Goal: Transaction & Acquisition: Purchase product/service

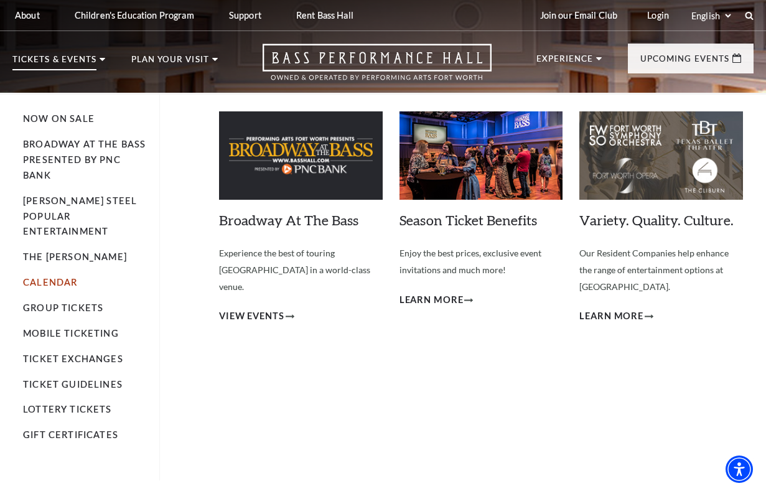
click at [53, 277] on link "Calendar" at bounding box center [50, 282] width 54 height 11
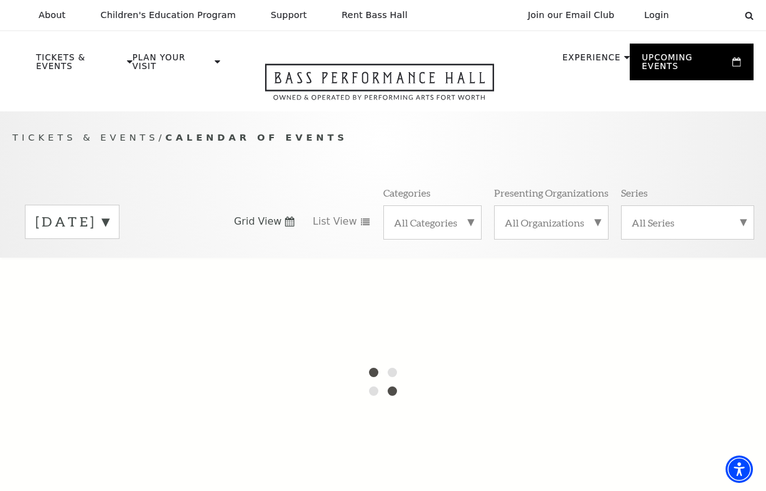
click at [109, 217] on label "October 2025" at bounding box center [71, 221] width 73 height 19
click at [121, 264] on div at bounding box center [383, 382] width 766 height 249
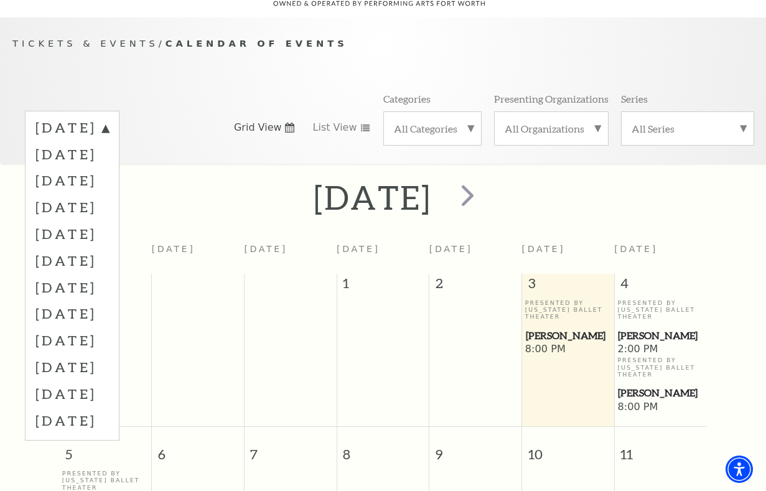
scroll to position [105, 0]
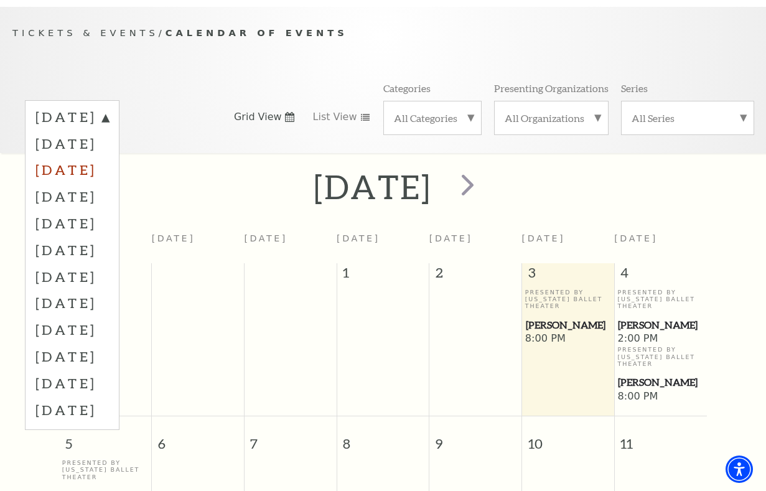
click at [109, 164] on label "December 2025" at bounding box center [71, 169] width 73 height 27
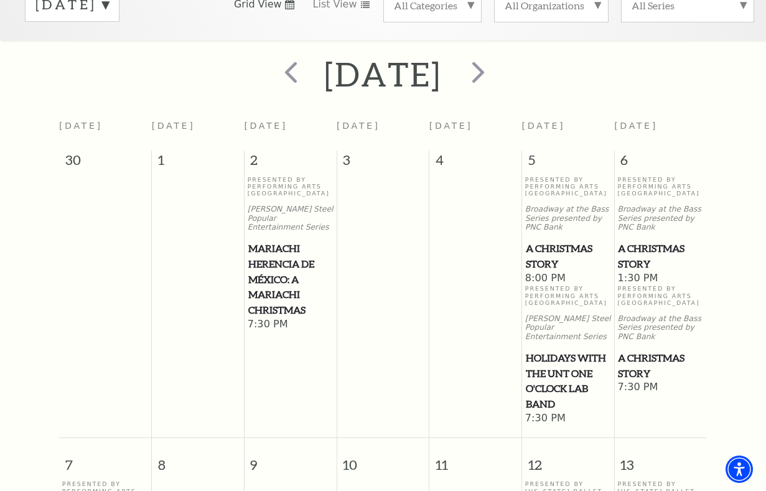
scroll to position [268, 0]
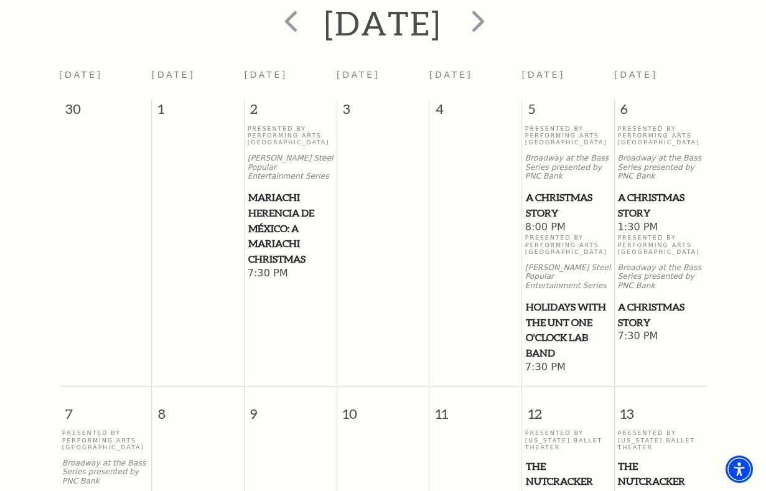
click at [640, 190] on span "A Christmas Story" at bounding box center [660, 205] width 85 height 30
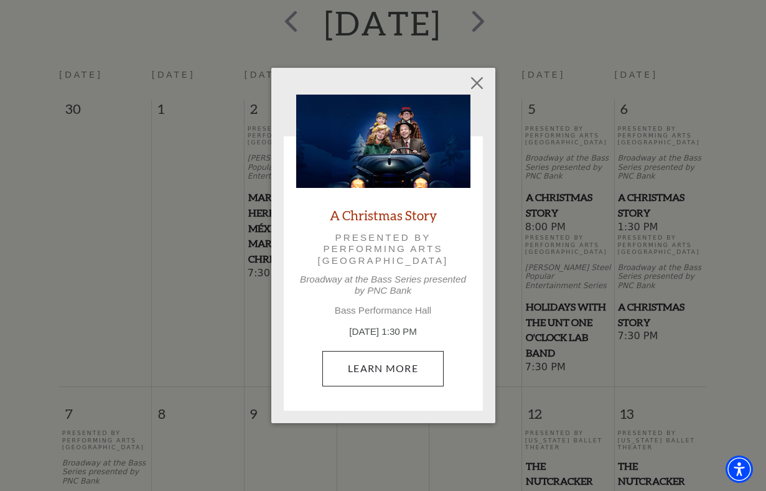
click at [410, 363] on link "Learn More" at bounding box center [382, 368] width 121 height 35
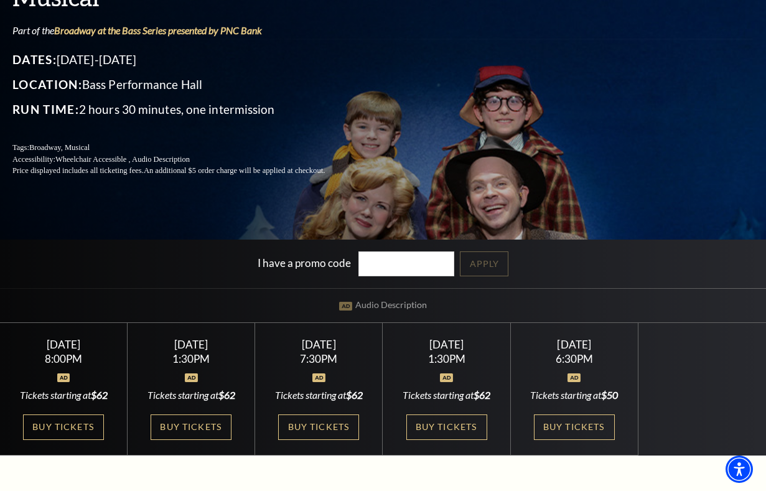
scroll to position [152, 0]
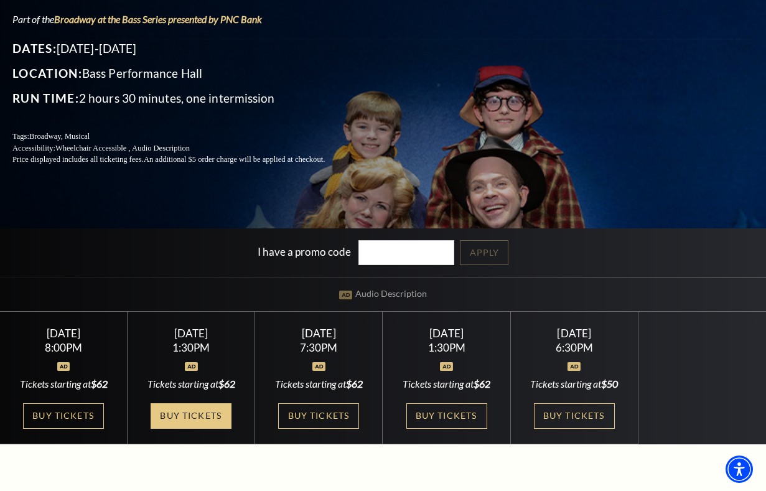
click at [200, 429] on link "Buy Tickets" at bounding box center [191, 416] width 81 height 26
click at [183, 419] on link "Buy Tickets" at bounding box center [191, 416] width 81 height 26
click at [195, 429] on link "Buy Tickets" at bounding box center [191, 416] width 81 height 26
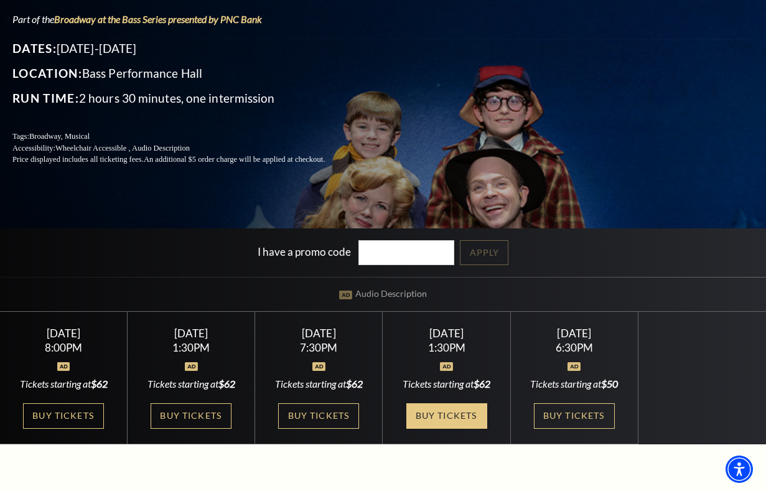
click at [455, 415] on link "Buy Tickets" at bounding box center [446, 416] width 81 height 26
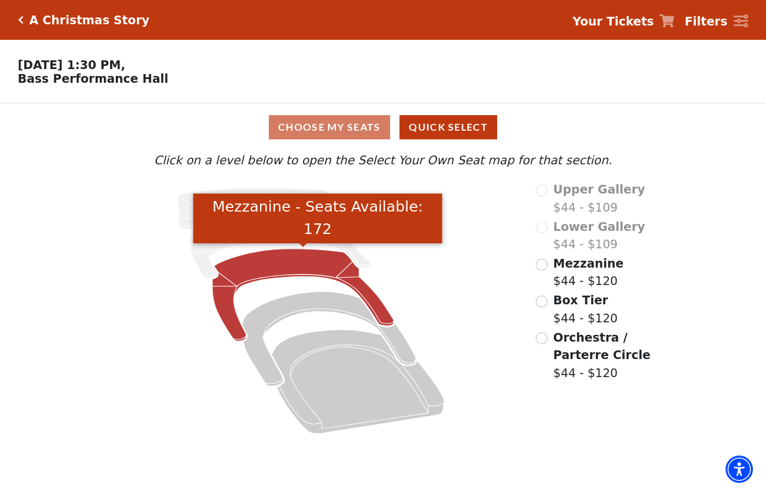
click at [309, 271] on icon "Mezzanine - Seats Available: 172" at bounding box center [303, 295] width 182 height 93
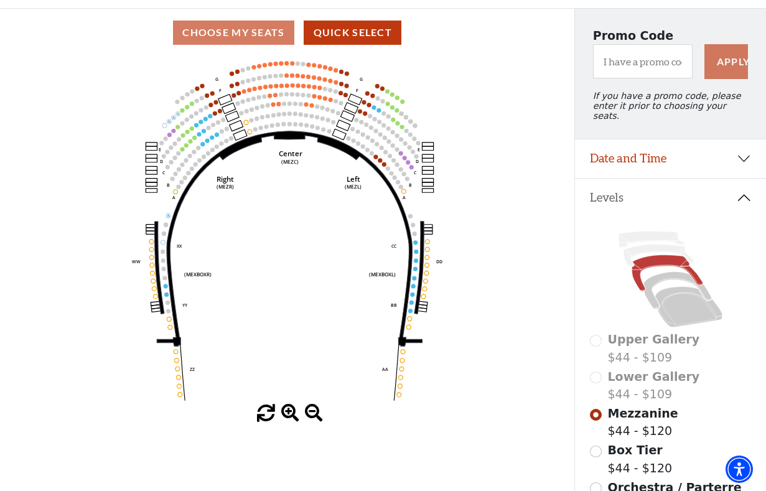
scroll to position [95, 0]
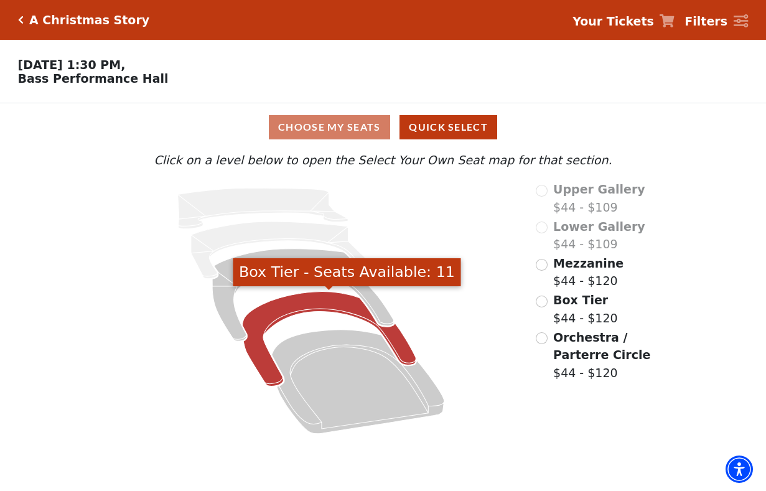
click at [311, 304] on icon "Box Tier - Seats Available: 11" at bounding box center [330, 339] width 174 height 95
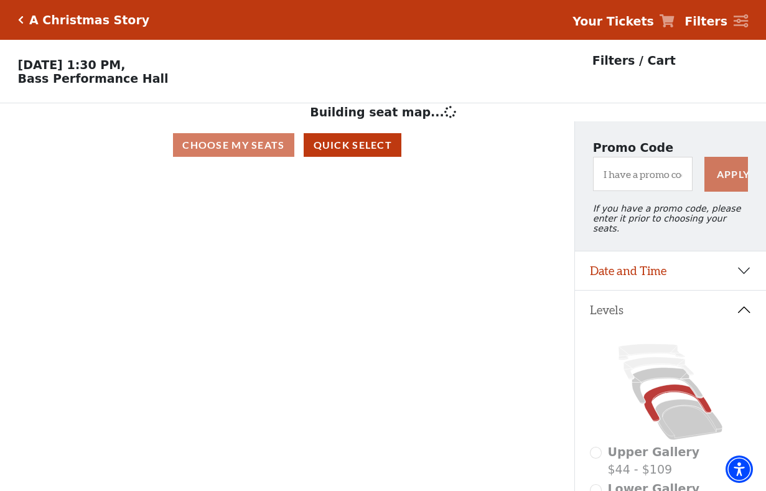
scroll to position [58, 0]
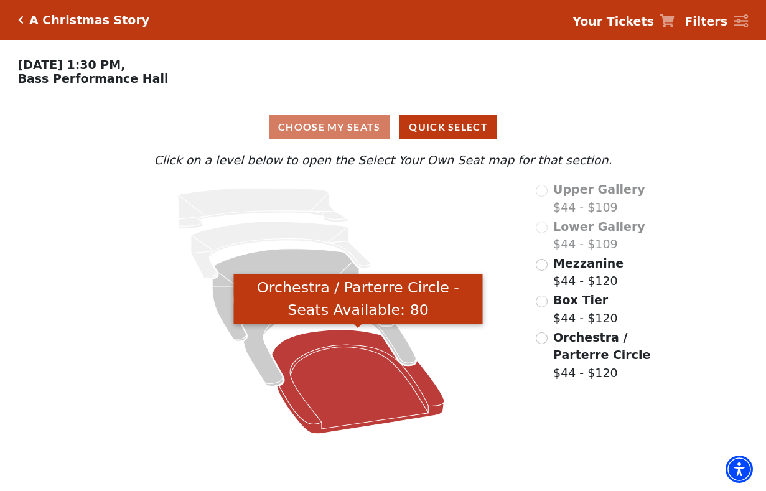
click at [351, 342] on icon "Orchestra / Parterre Circle - Seats Available: 80" at bounding box center [358, 382] width 172 height 104
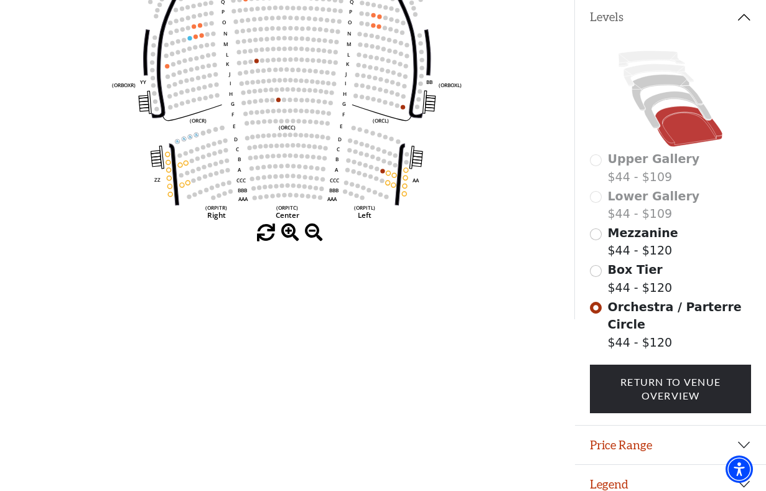
scroll to position [274, 0]
click at [605, 430] on button "Price Range" at bounding box center [670, 445] width 191 height 39
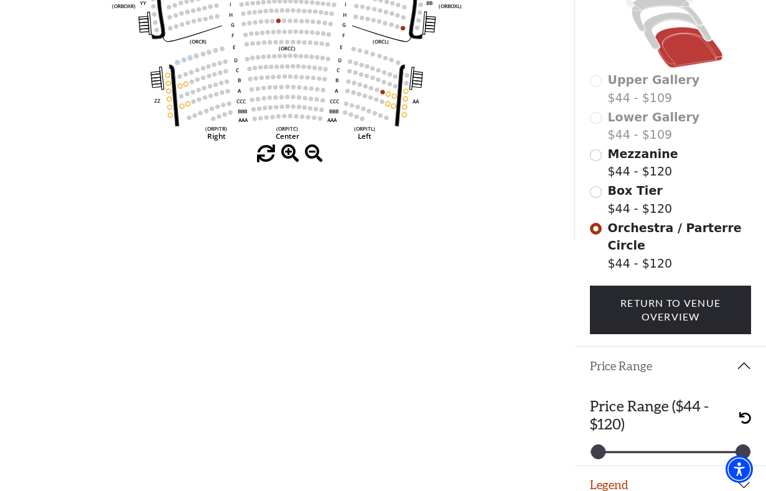
scroll to position [353, 0]
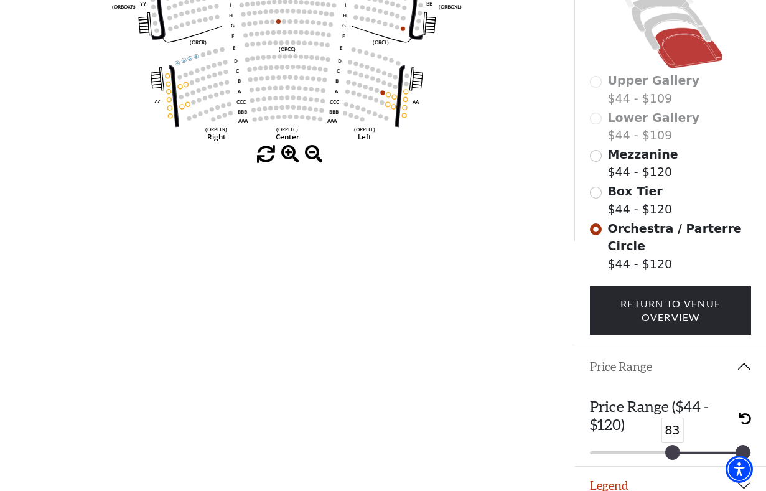
drag, startPoint x: 600, startPoint y: 436, endPoint x: 673, endPoint y: 434, distance: 73.5
click at [673, 446] on div at bounding box center [673, 453] width 14 height 14
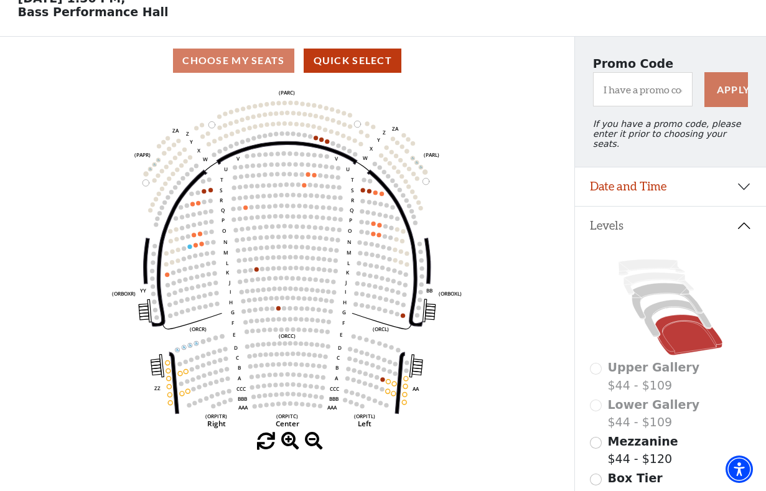
scroll to position [10, 0]
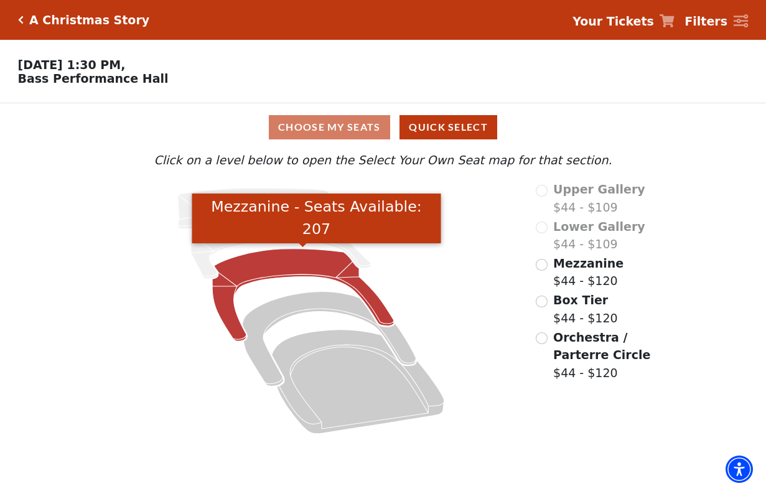
click at [285, 268] on icon "Mezzanine - Seats Available: 207" at bounding box center [303, 295] width 182 height 93
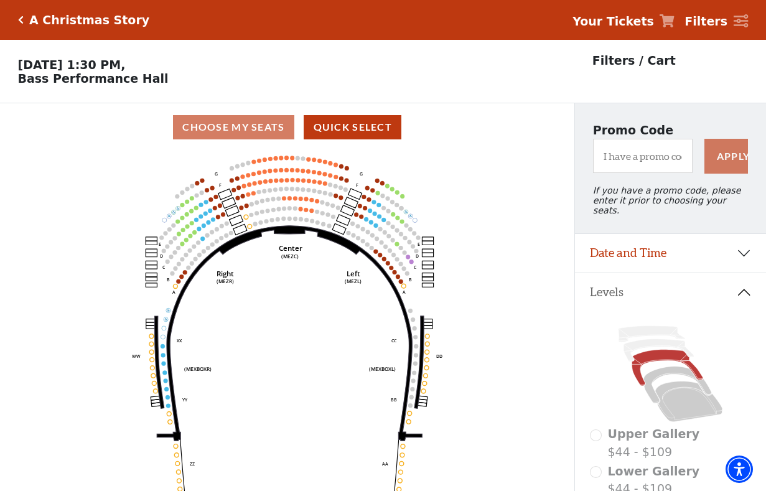
scroll to position [58, 0]
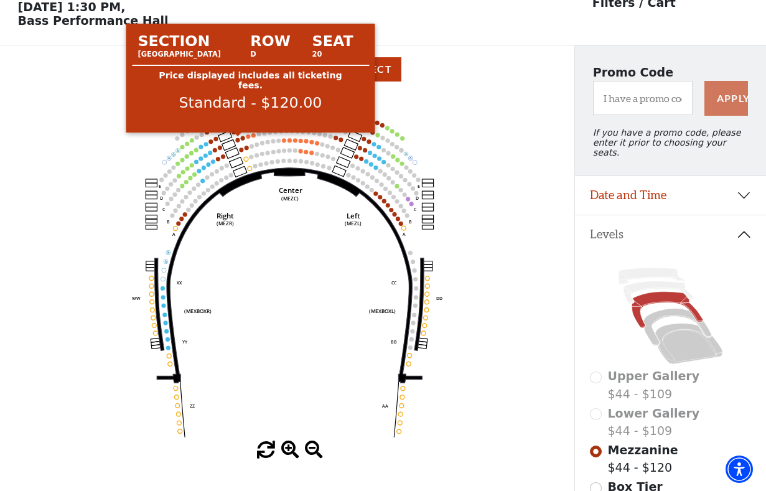
click at [237, 139] on circle at bounding box center [238, 140] width 4 height 4
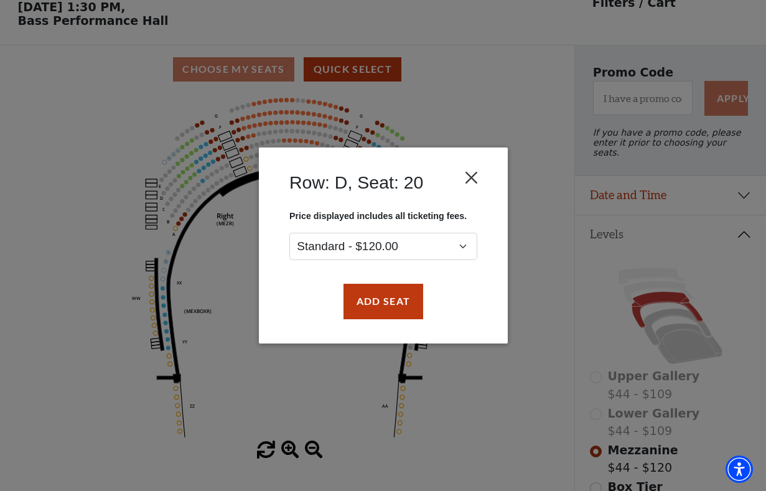
click at [473, 179] on button "Close" at bounding box center [471, 178] width 24 height 24
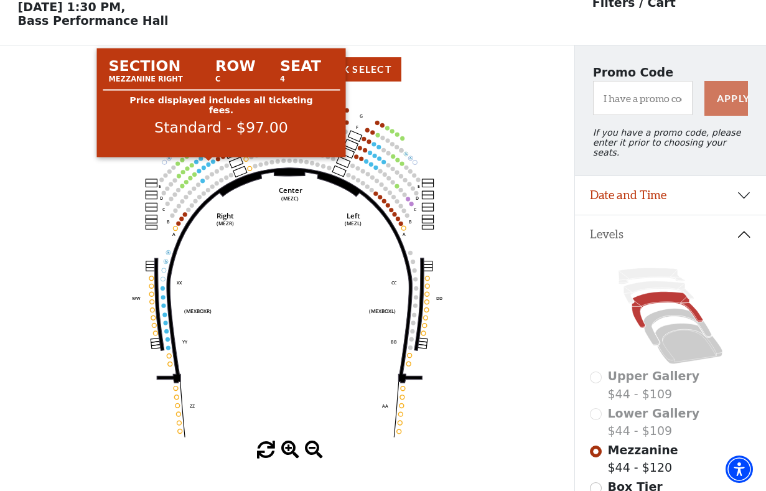
click at [208, 164] on circle at bounding box center [209, 164] width 4 height 4
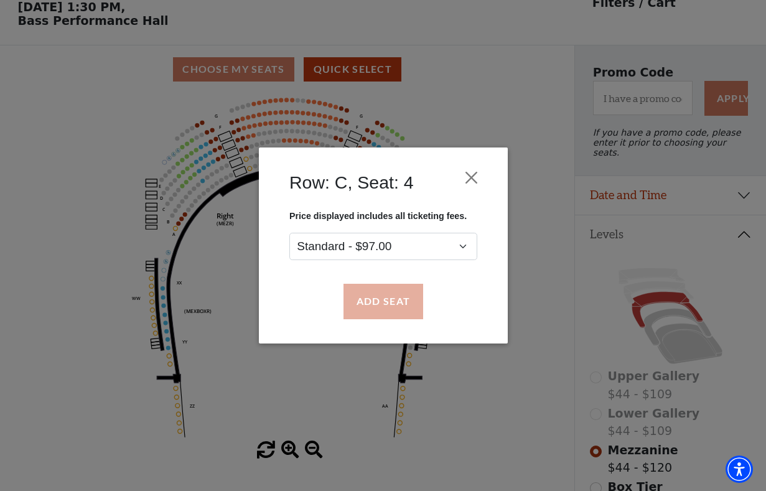
click at [363, 298] on button "Add Seat" at bounding box center [383, 301] width 80 height 35
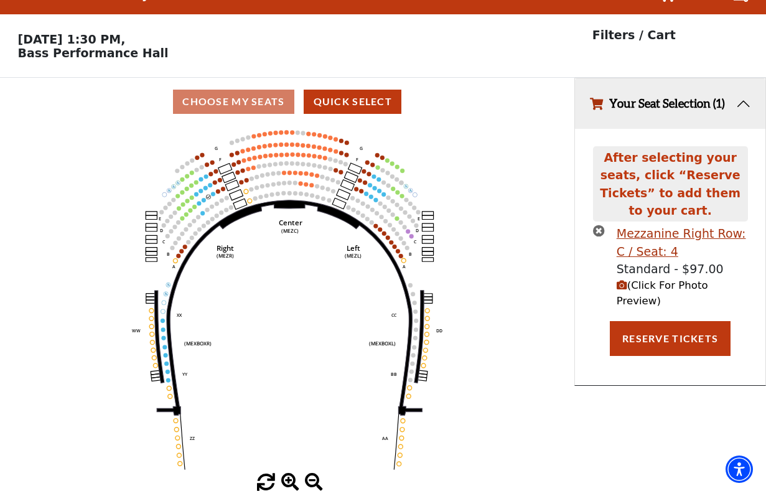
scroll to position [0, 0]
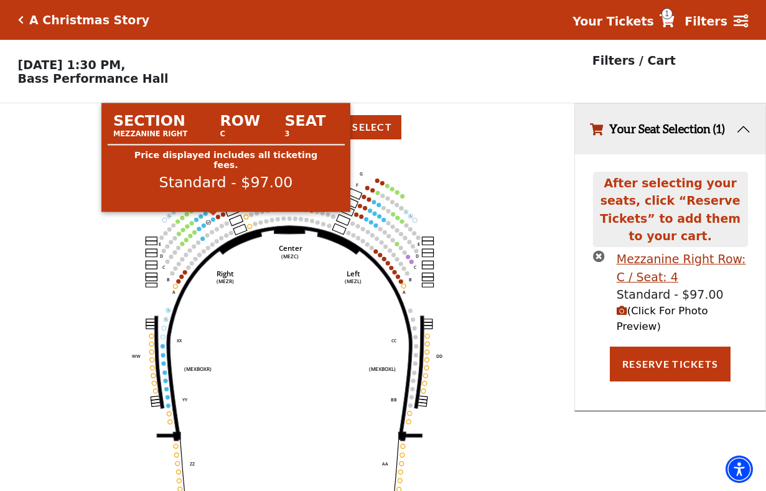
click at [213, 218] on circle at bounding box center [213, 219] width 4 height 4
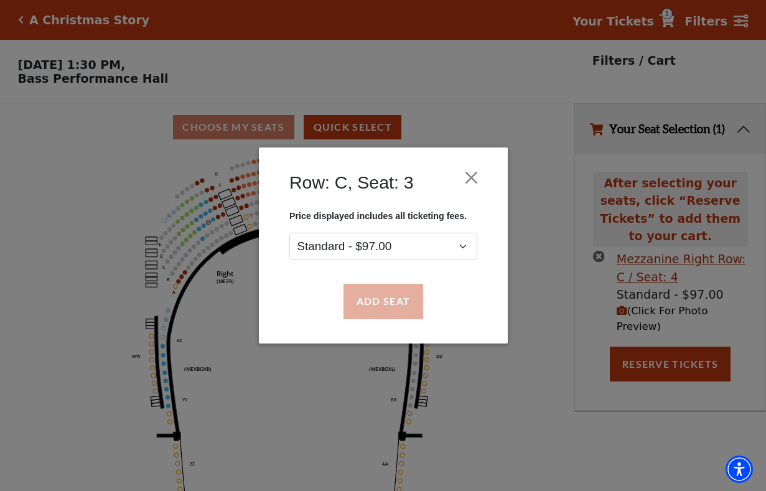
click at [364, 307] on button "Add Seat" at bounding box center [383, 301] width 80 height 35
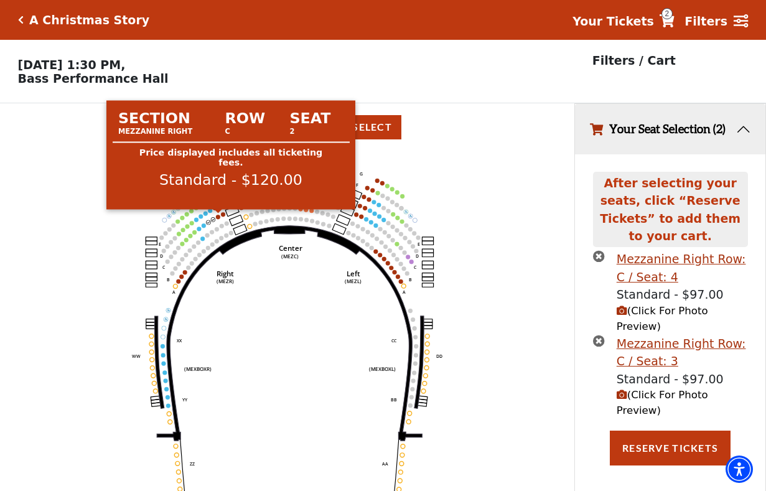
click at [217, 216] on circle at bounding box center [218, 217] width 4 height 4
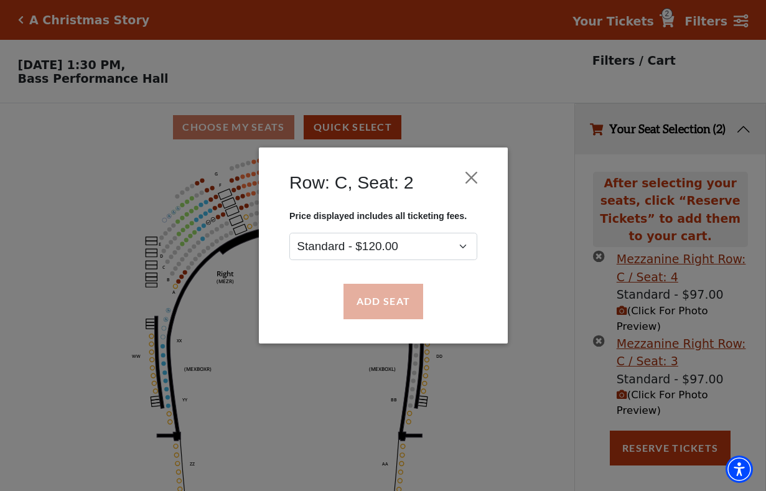
click at [378, 301] on button "Add Seat" at bounding box center [383, 301] width 80 height 35
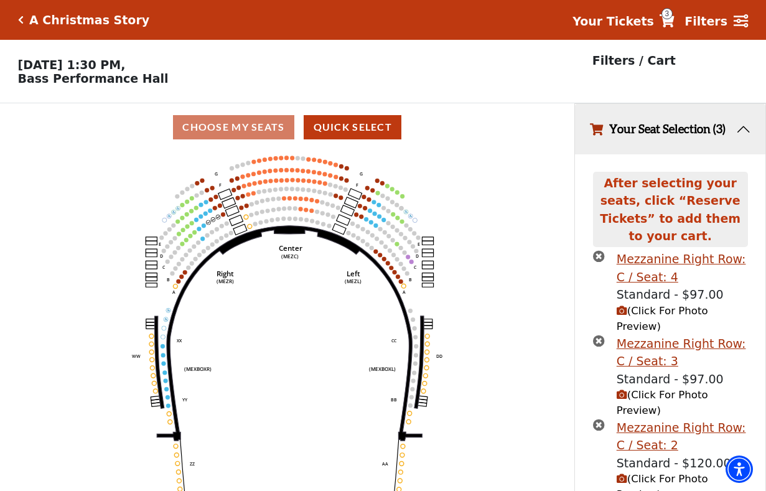
scroll to position [1, 0]
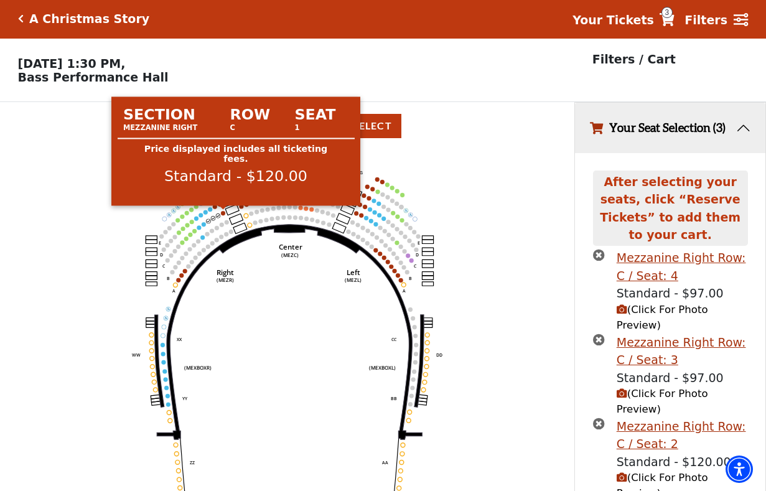
click at [222, 212] on circle at bounding box center [223, 213] width 4 height 4
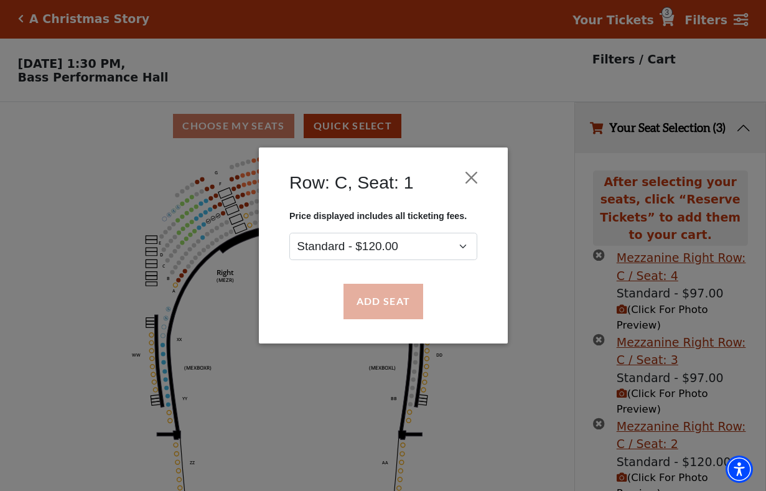
click at [378, 302] on button "Add Seat" at bounding box center [383, 301] width 80 height 35
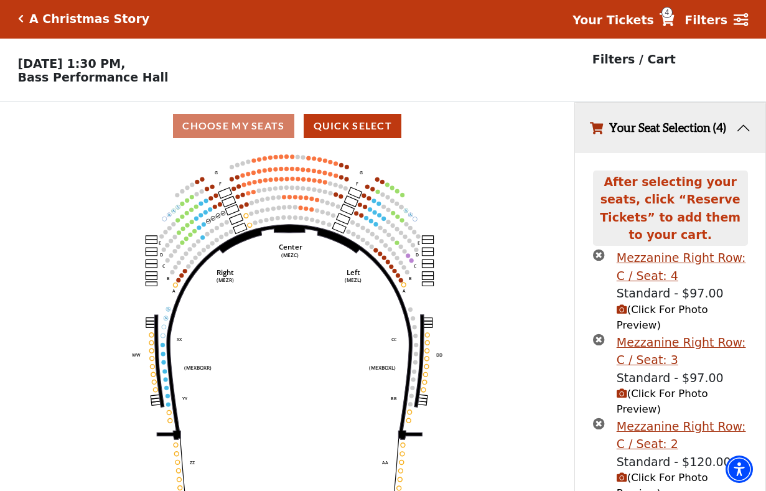
scroll to position [68, 0]
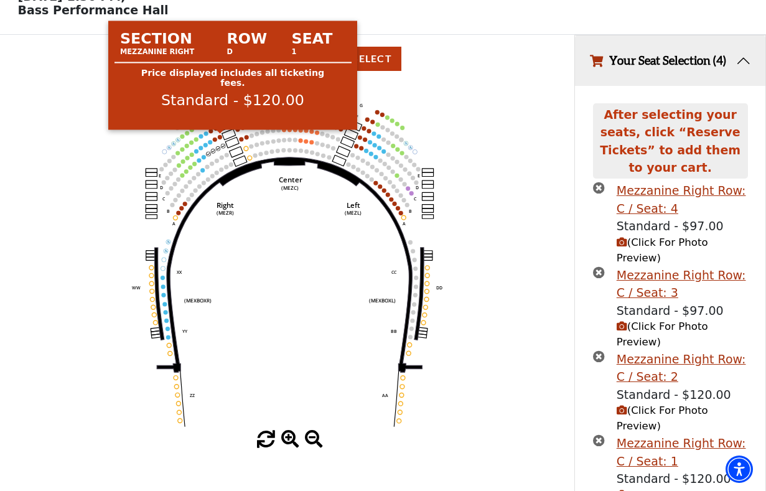
click at [220, 138] on circle at bounding box center [220, 137] width 4 height 4
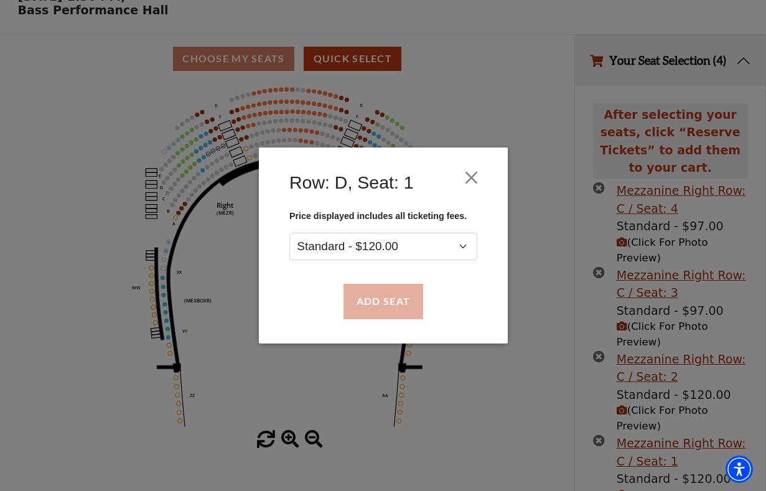
click at [371, 296] on button "Add Seat" at bounding box center [383, 301] width 80 height 35
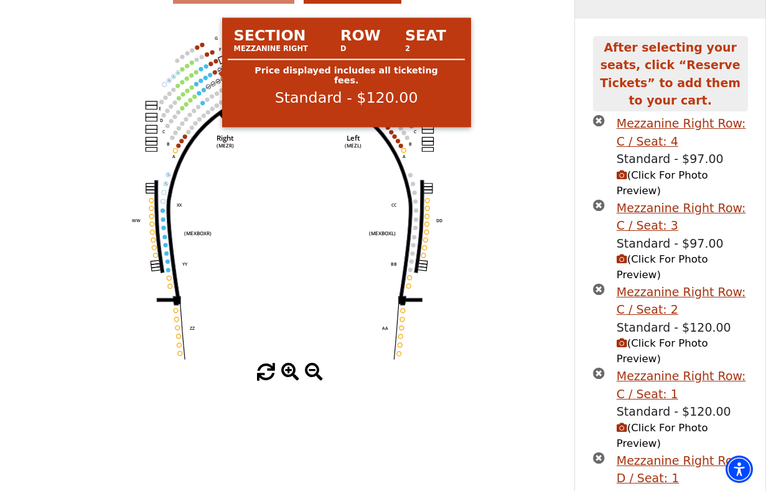
click at [214, 71] on circle at bounding box center [215, 72] width 4 height 4
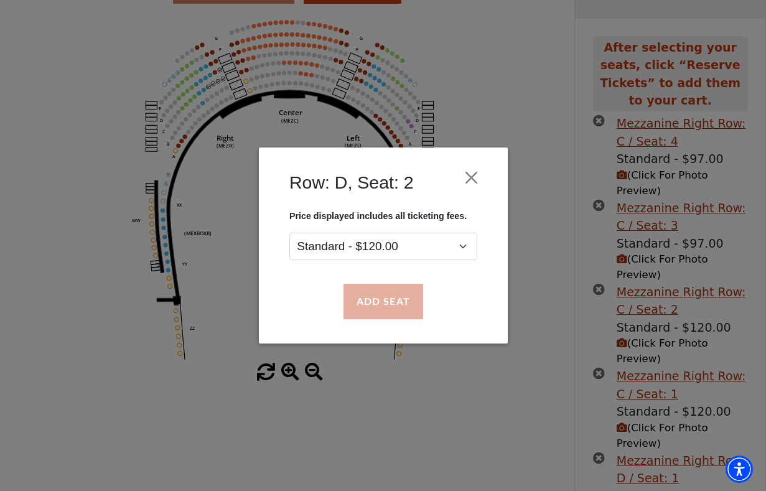
click at [385, 298] on button "Add Seat" at bounding box center [383, 301] width 80 height 35
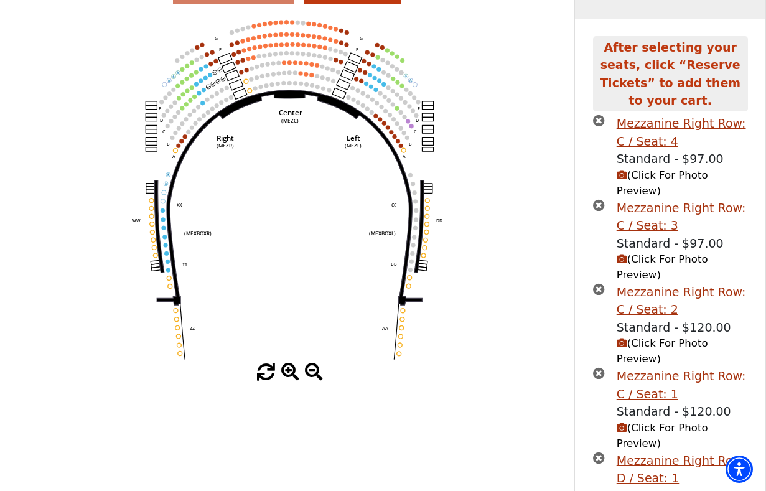
scroll to position [203, 0]
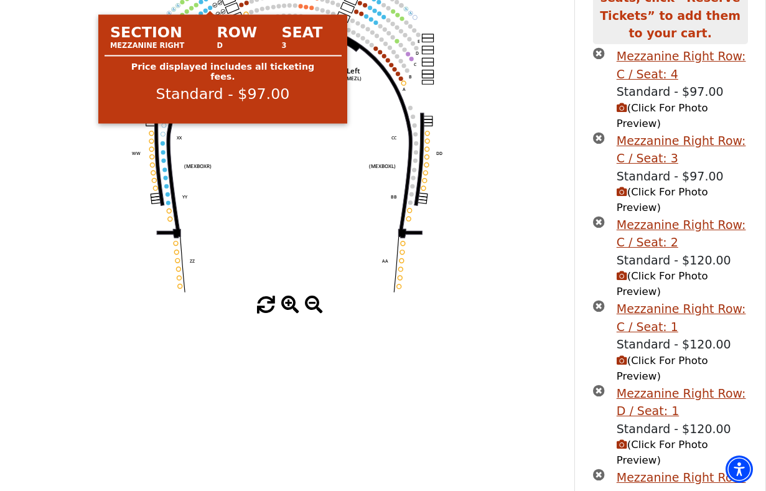
click at [210, 7] on circle at bounding box center [210, 8] width 4 height 4
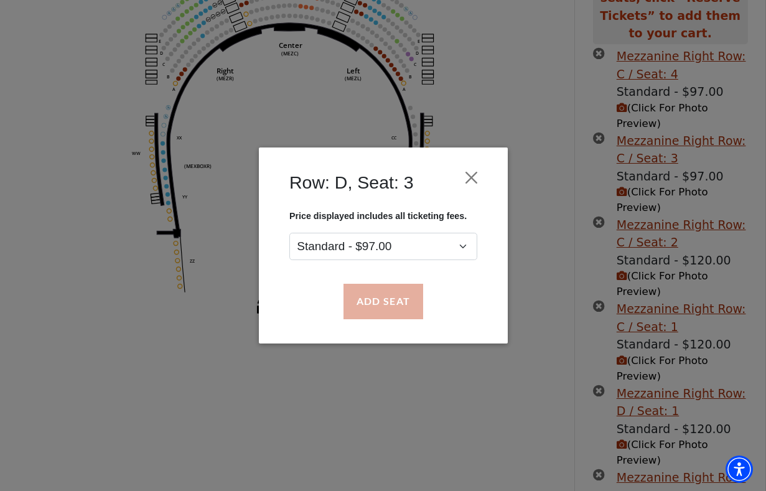
click at [390, 299] on button "Add Seat" at bounding box center [383, 301] width 80 height 35
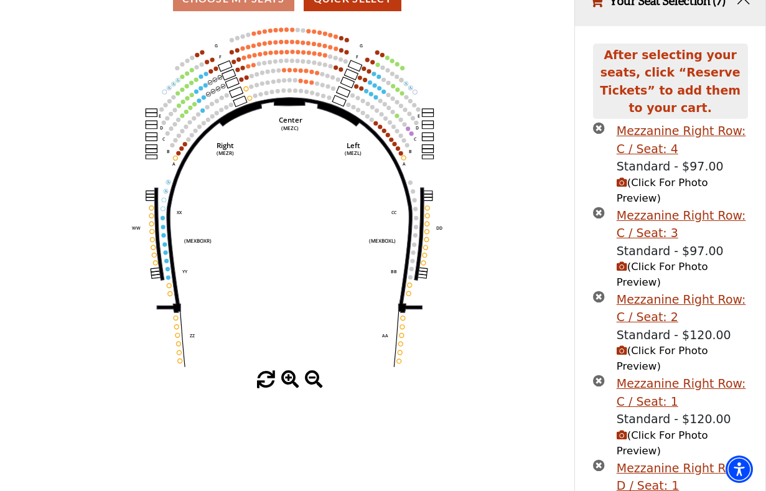
scroll to position [68, 0]
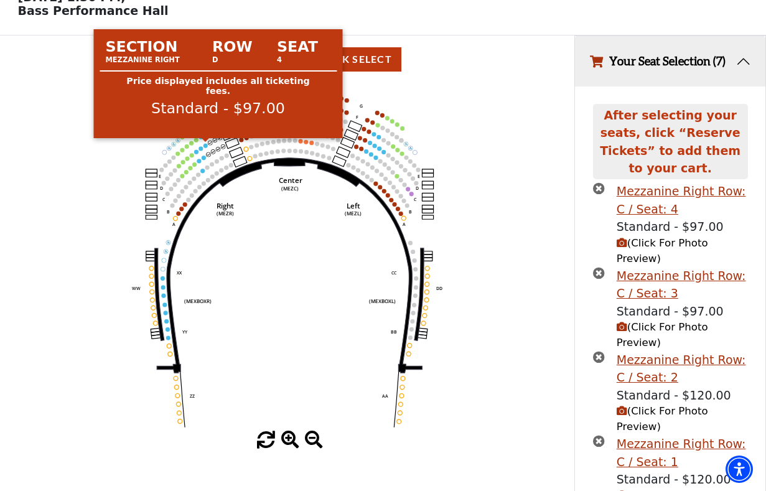
click at [206, 144] on circle at bounding box center [205, 145] width 4 height 4
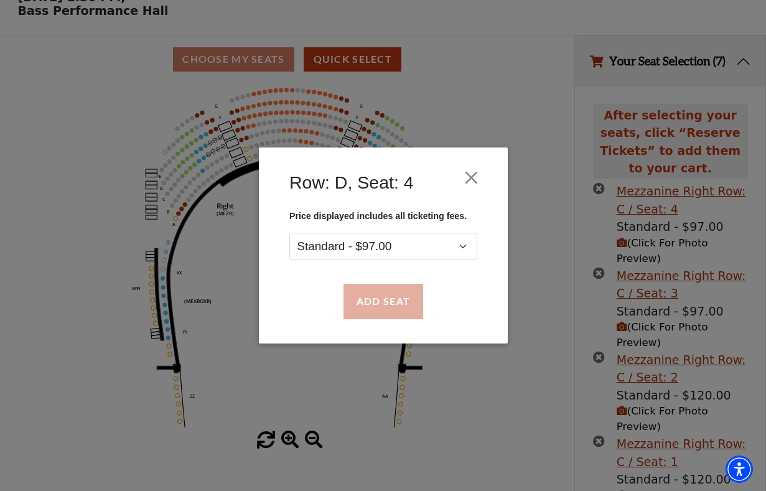
click at [380, 307] on button "Add Seat" at bounding box center [383, 301] width 80 height 35
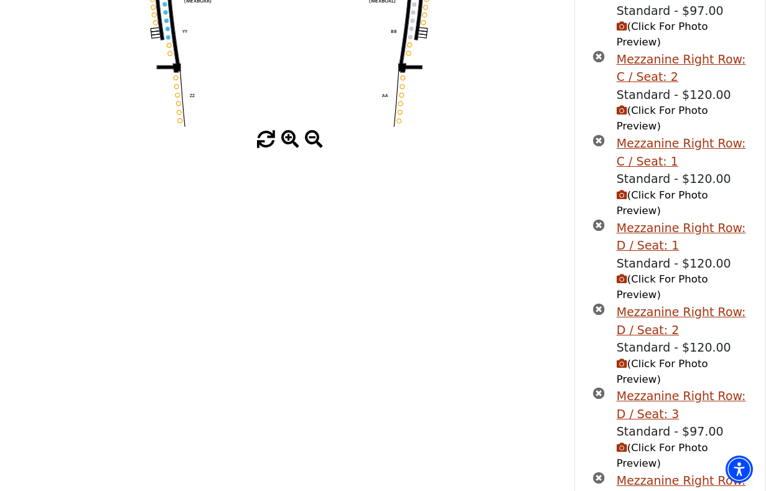
scroll to position [368, 0]
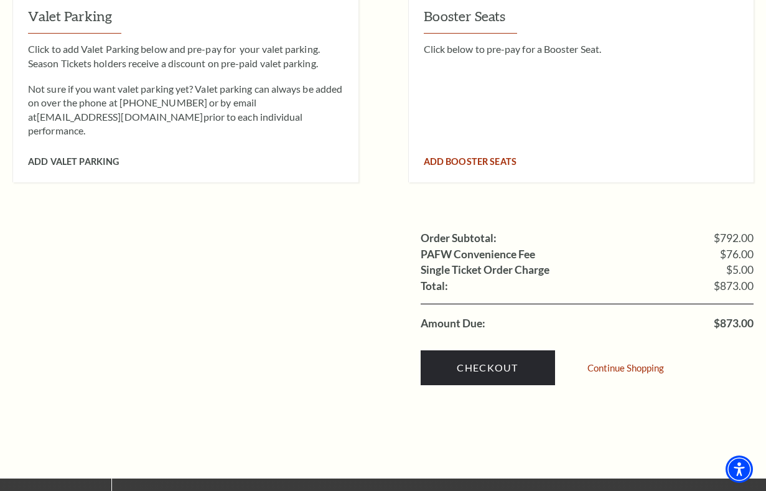
scroll to position [1441, 0]
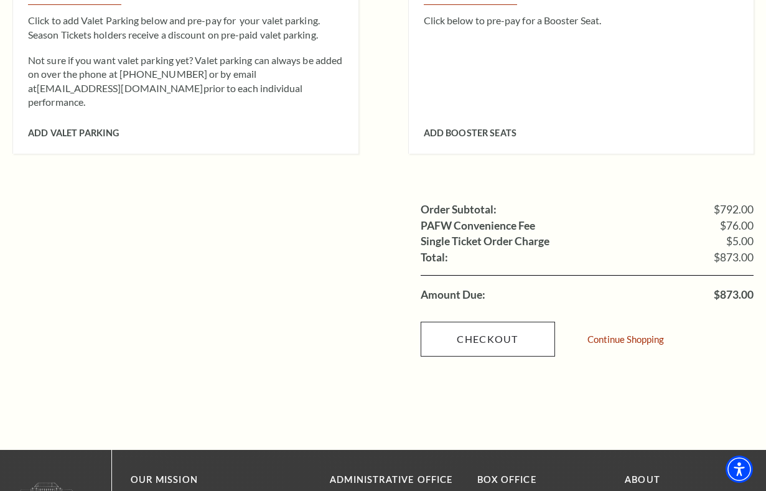
click at [490, 322] on link "Checkout" at bounding box center [488, 339] width 134 height 35
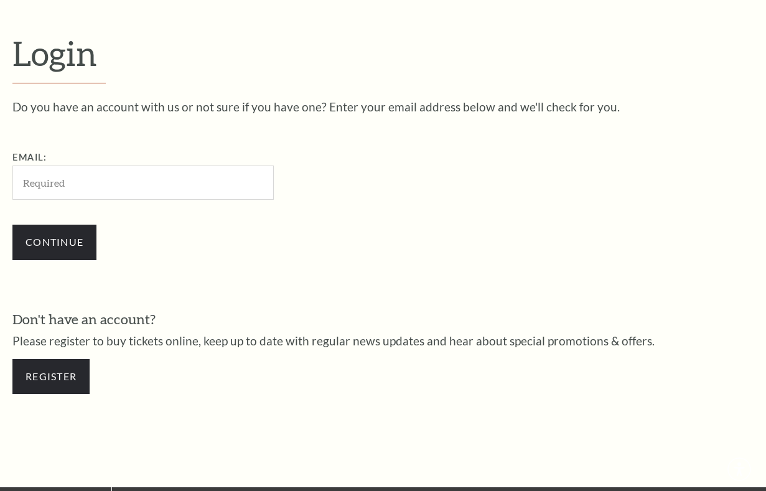
scroll to position [327, 0]
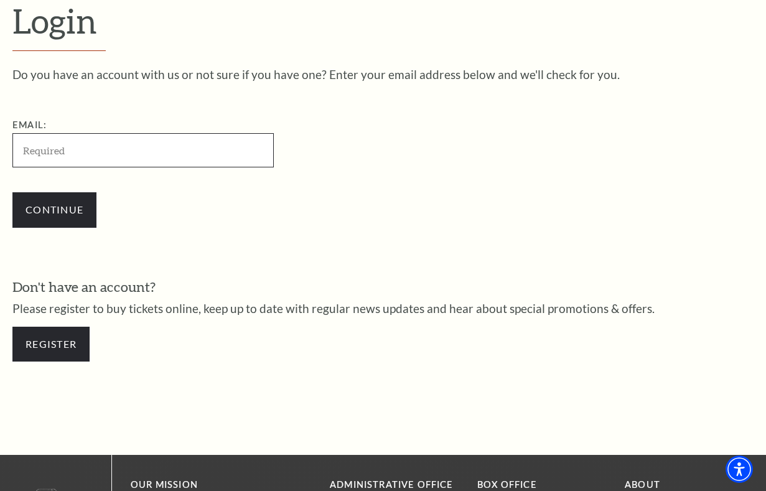
type input "[EMAIL_ADDRESS][DOMAIN_NAME]"
click at [54, 208] on input "Continue" at bounding box center [54, 209] width 84 height 35
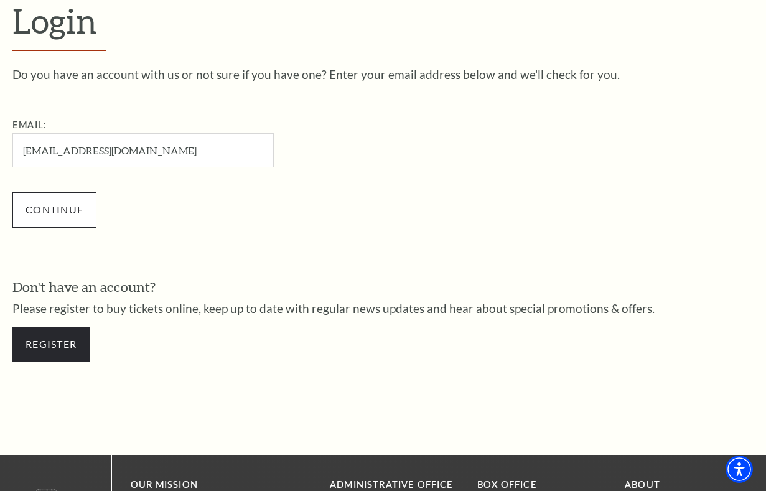
click at [68, 206] on input "Continue" at bounding box center [54, 209] width 84 height 35
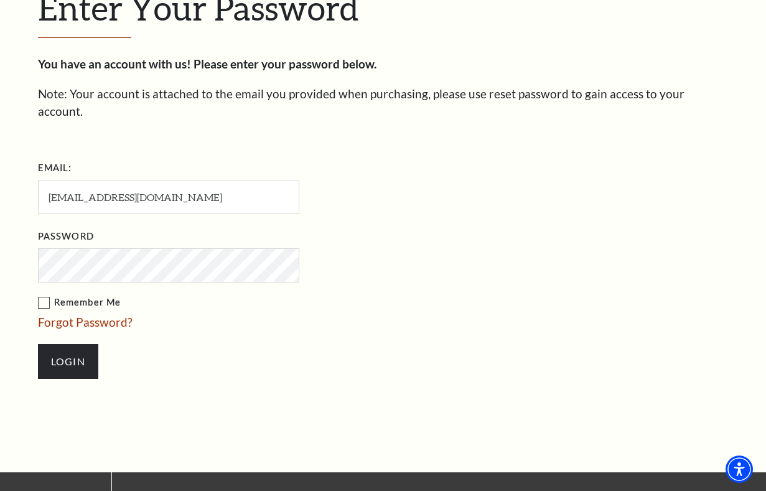
click at [68, 344] on input "Login" at bounding box center [68, 361] width 60 height 35
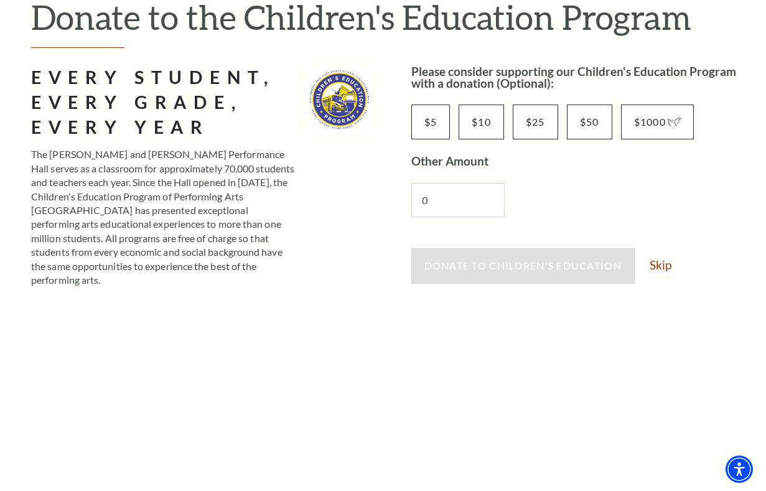
scroll to position [114, 0]
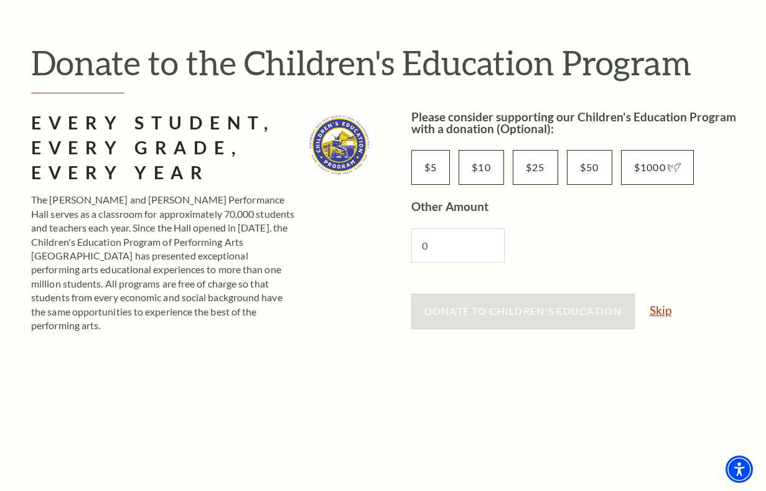
click at [662, 315] on link "Skip" at bounding box center [661, 310] width 22 height 12
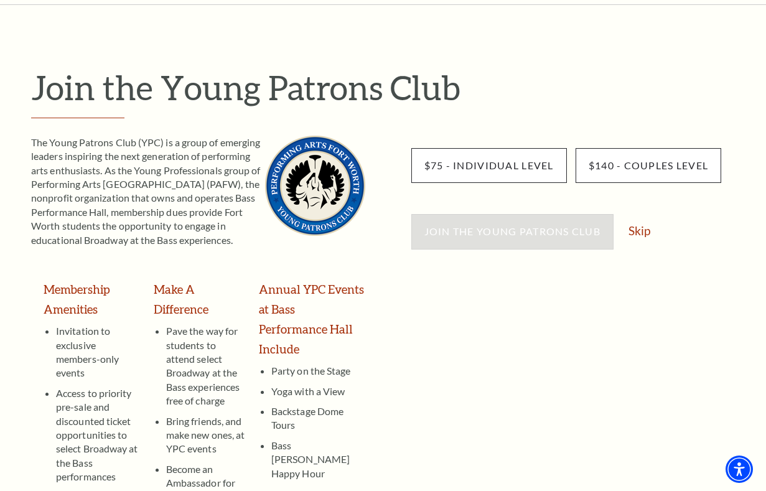
scroll to position [116, 0]
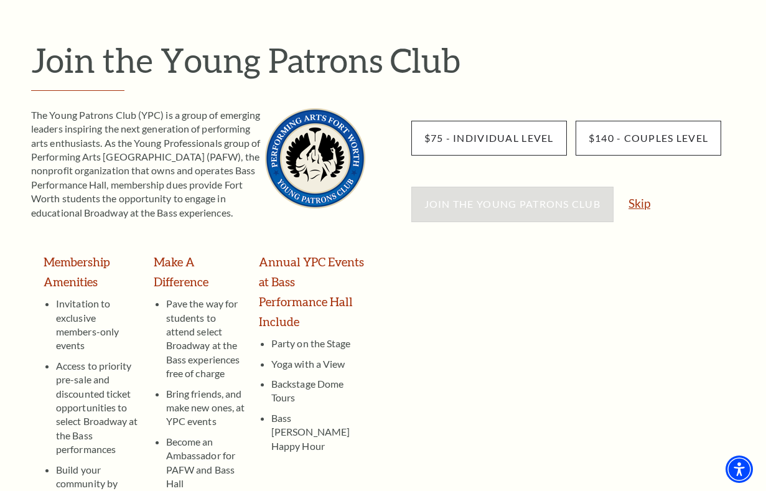
click at [632, 205] on link "Skip" at bounding box center [640, 203] width 22 height 12
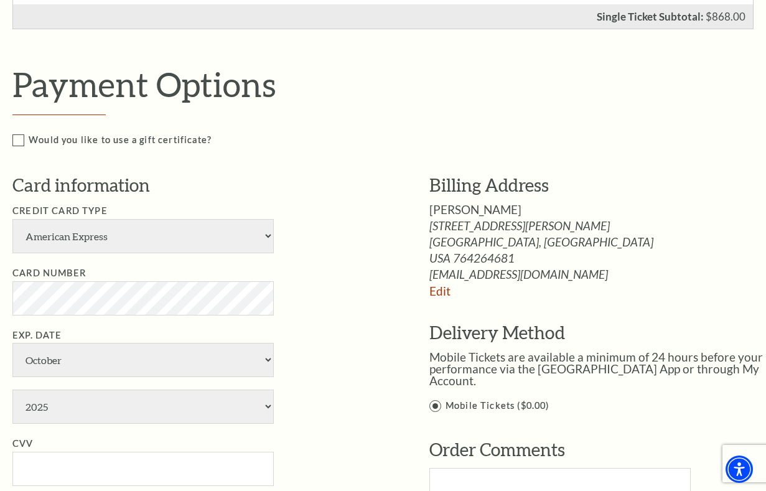
scroll to position [839, 0]
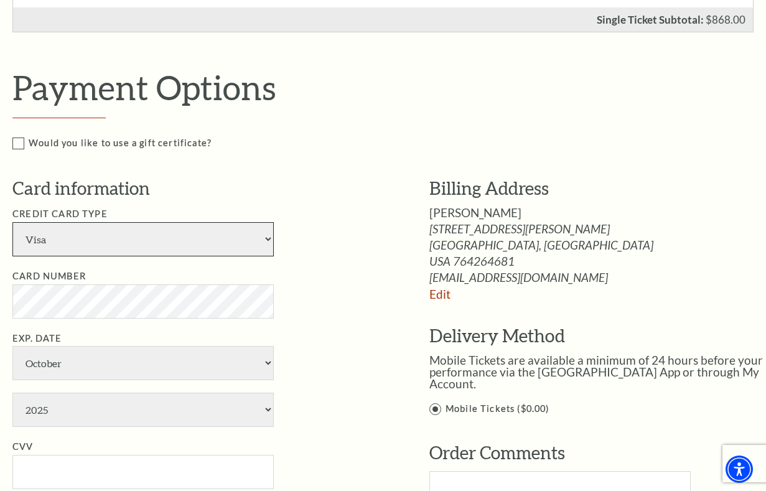
select select "25"
select select "12"
select select "2027"
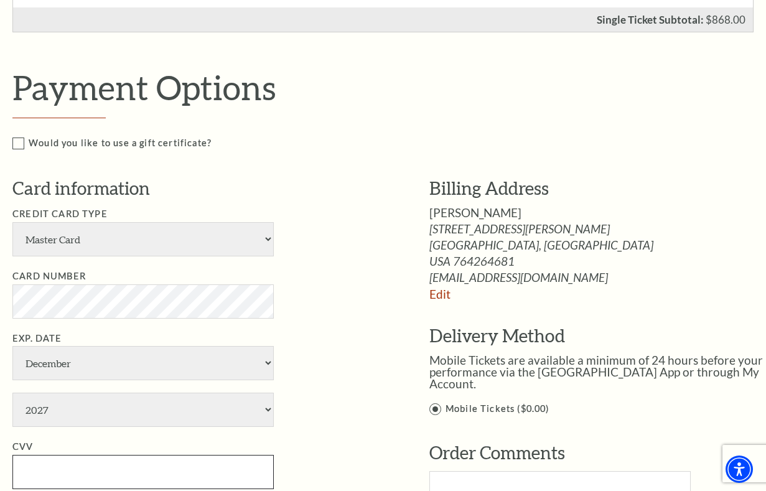
type input "088"
type input "Sarah Acoego"
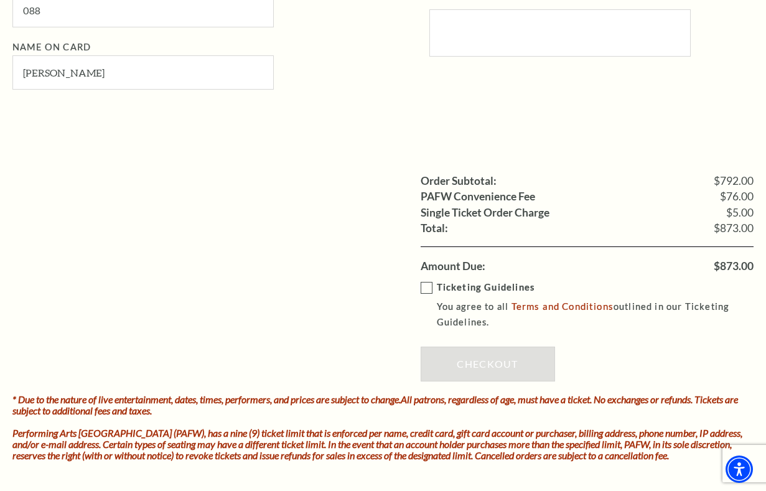
scroll to position [1320, 0]
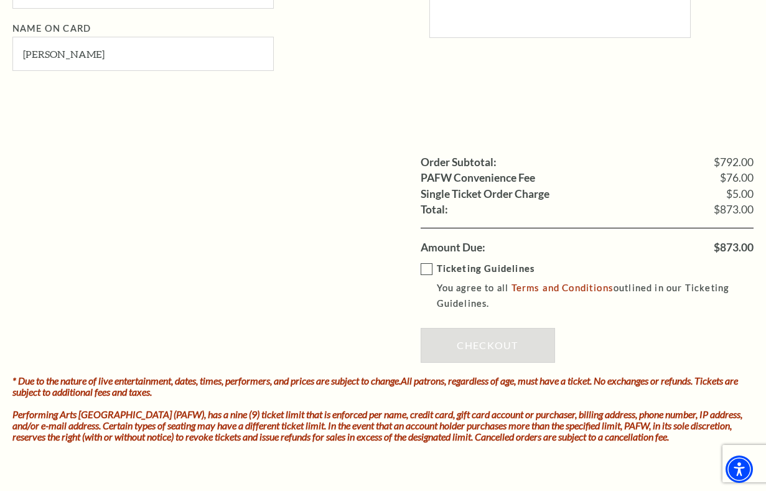
click at [426, 261] on label "Ticketing Guidelines You agree to all Terms and Conditions outlined in our Tick…" at bounding box center [596, 286] width 351 height 50
click at [0, 0] on input "Ticketing Guidelines You agree to all Terms and Conditions outlined in our Tick…" at bounding box center [0, 0] width 0 height 0
click at [496, 328] on link "Checkout" at bounding box center [488, 345] width 134 height 35
